Goal: Browse casually: Explore the website without a specific task or goal

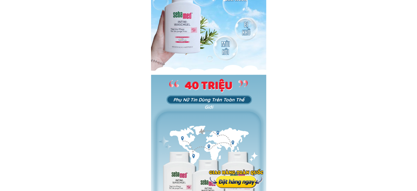
scroll to position [192, 0]
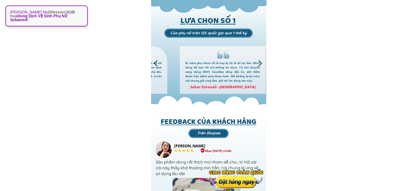
scroll to position [5013, 0]
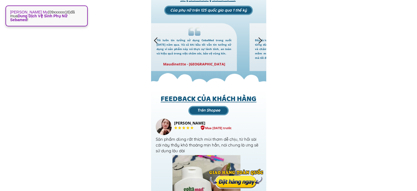
click at [258, 41] on div at bounding box center [260, 40] width 9 height 9
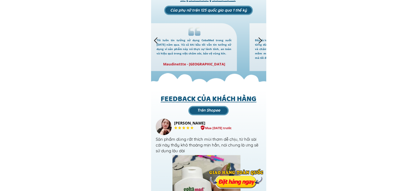
click at [260, 39] on div at bounding box center [260, 40] width 9 height 9
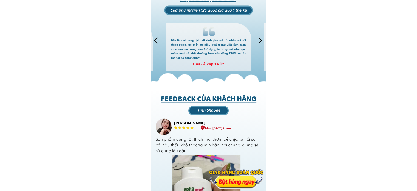
click at [261, 39] on div at bounding box center [260, 40] width 9 height 9
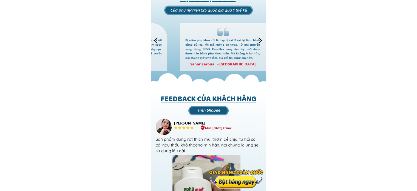
click at [261, 39] on div at bounding box center [260, 40] width 9 height 9
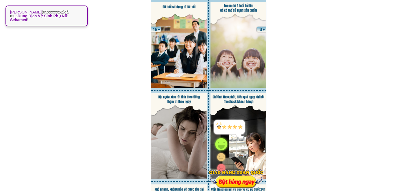
scroll to position [2111, 0]
